Goal: Complete application form

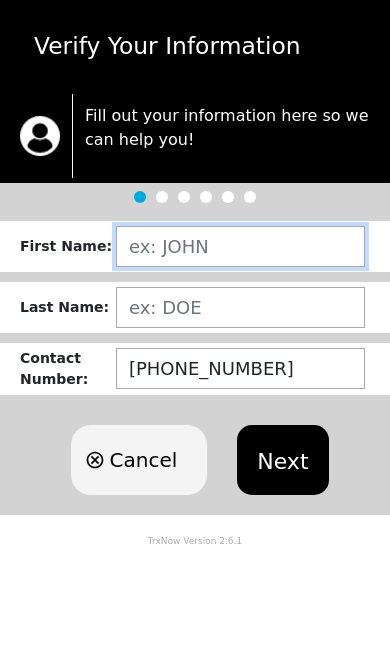
click at [236, 246] on input "text" at bounding box center [240, 246] width 249 height 41
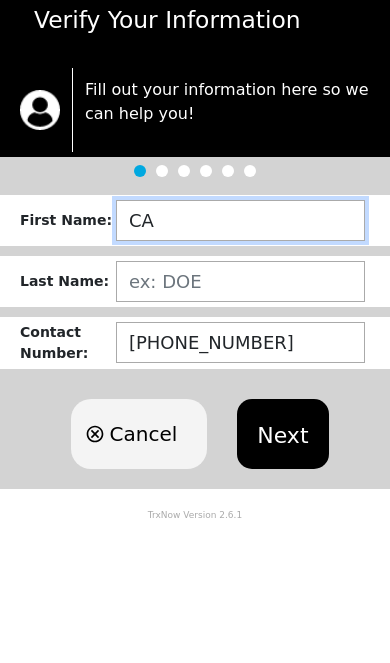
type input "C"
type input "[PERSON_NAME]"
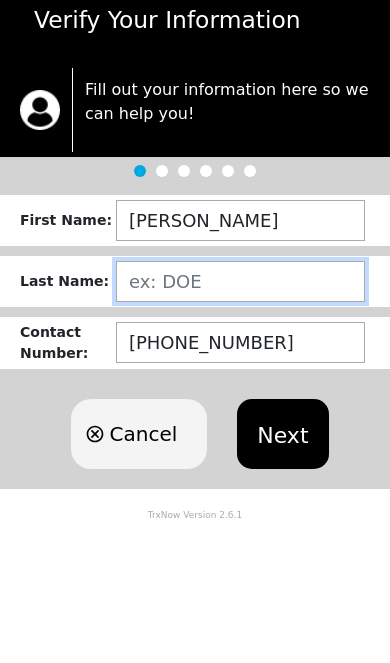
type input "[PERSON_NAME]"
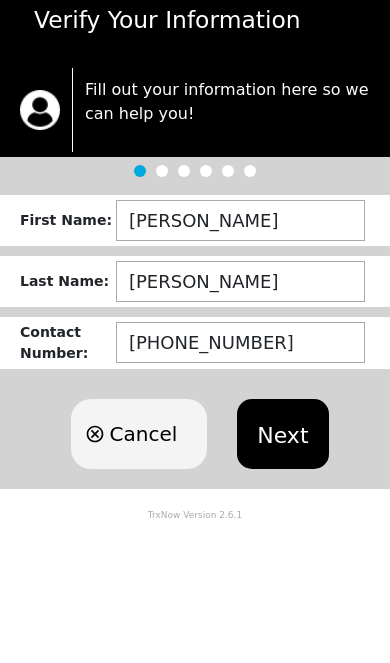
click at [285, 425] on button "Next" at bounding box center [282, 460] width 91 height 70
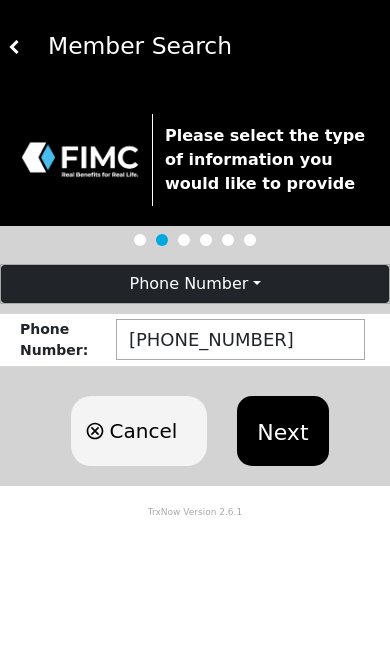
click at [290, 415] on button "Next" at bounding box center [282, 431] width 91 height 70
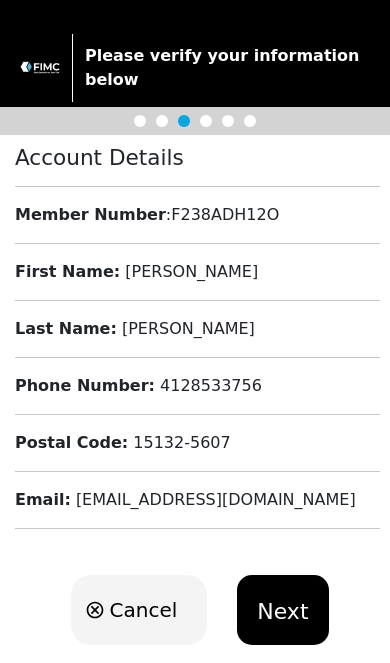
scroll to position [71, 0]
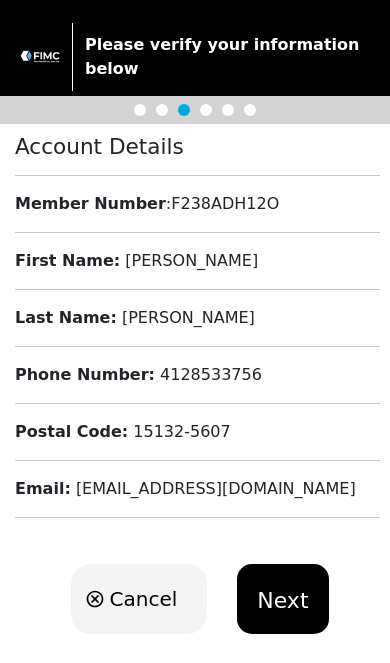
click at [295, 584] on button "Next" at bounding box center [282, 599] width 91 height 70
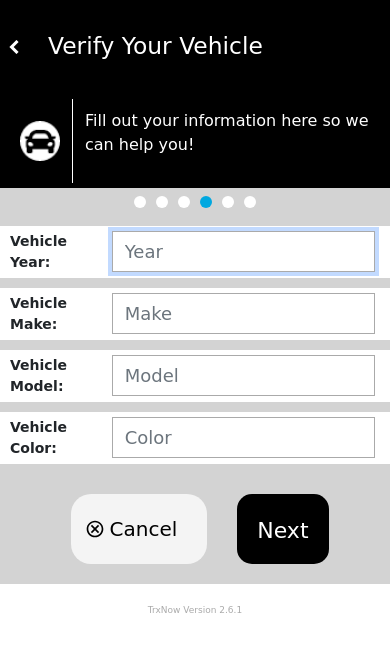
click at [241, 257] on input "text" at bounding box center [243, 251] width 263 height 41
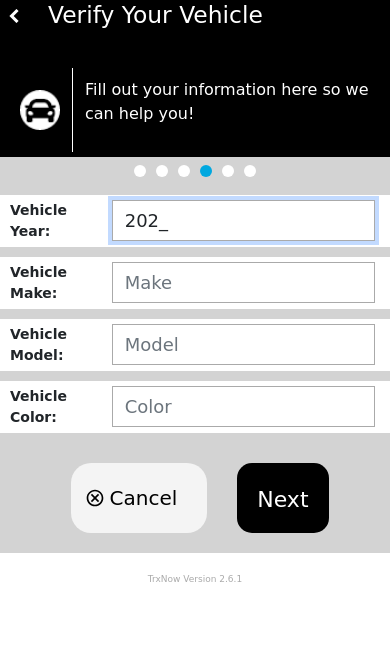
type input "2024"
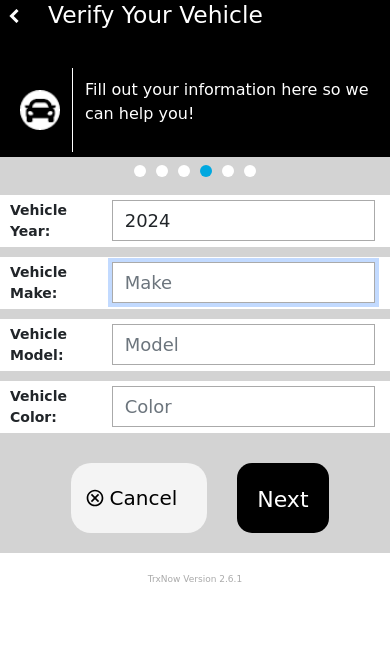
click at [303, 293] on input "text" at bounding box center [243, 313] width 263 height 41
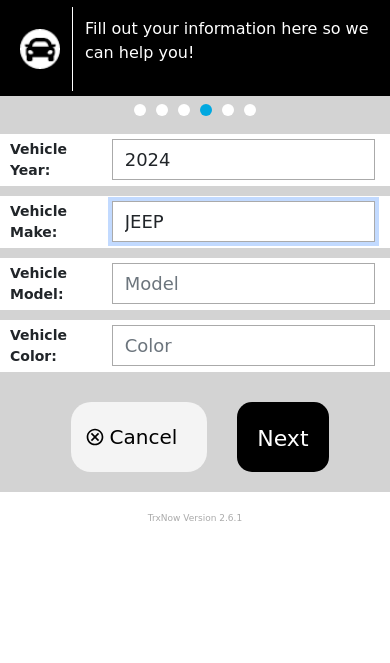
type input "JEEP"
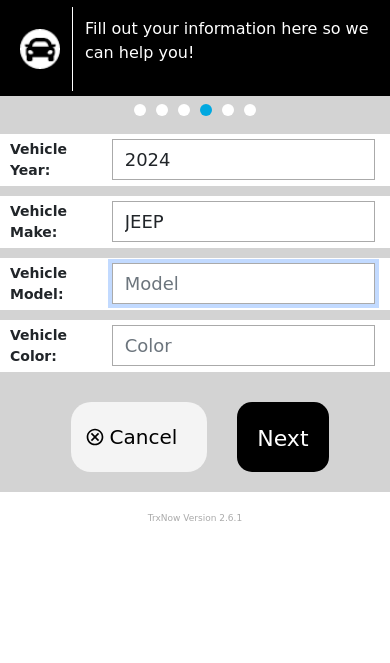
click at [255, 355] on input "text" at bounding box center [243, 375] width 263 height 41
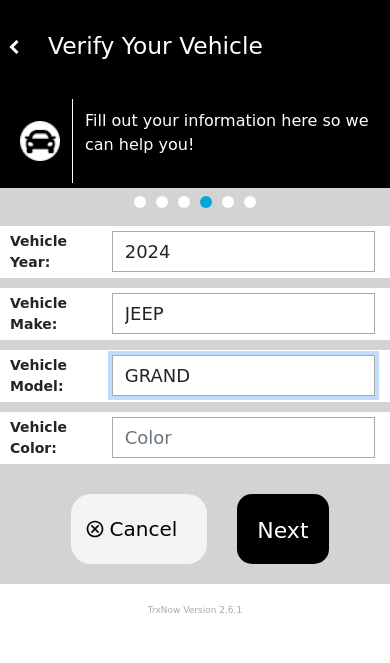
type input "GRANDC"
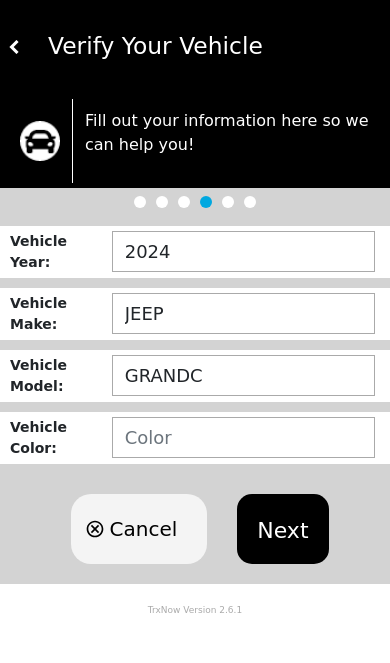
click at [15, 53] on img at bounding box center [15, 47] width 14 height 14
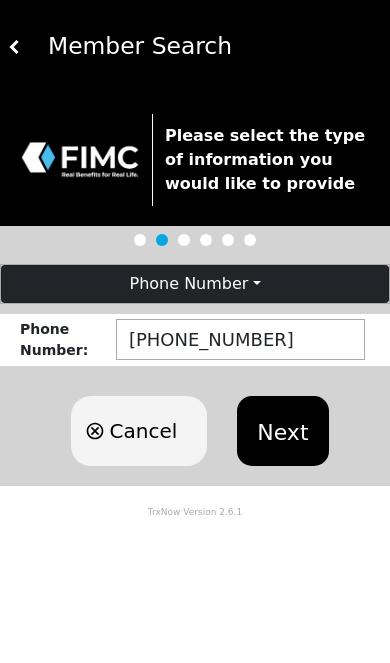
click at [16, 43] on img at bounding box center [15, 47] width 14 height 14
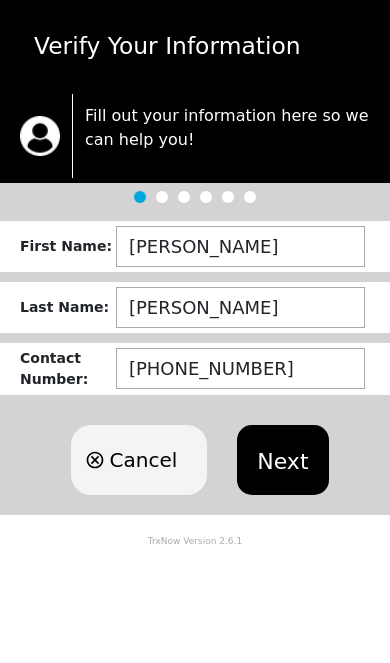
click at [40, 58] on div "Verify Your Information" at bounding box center [195, 46] width 374 height 35
